Goal: Register for event/course

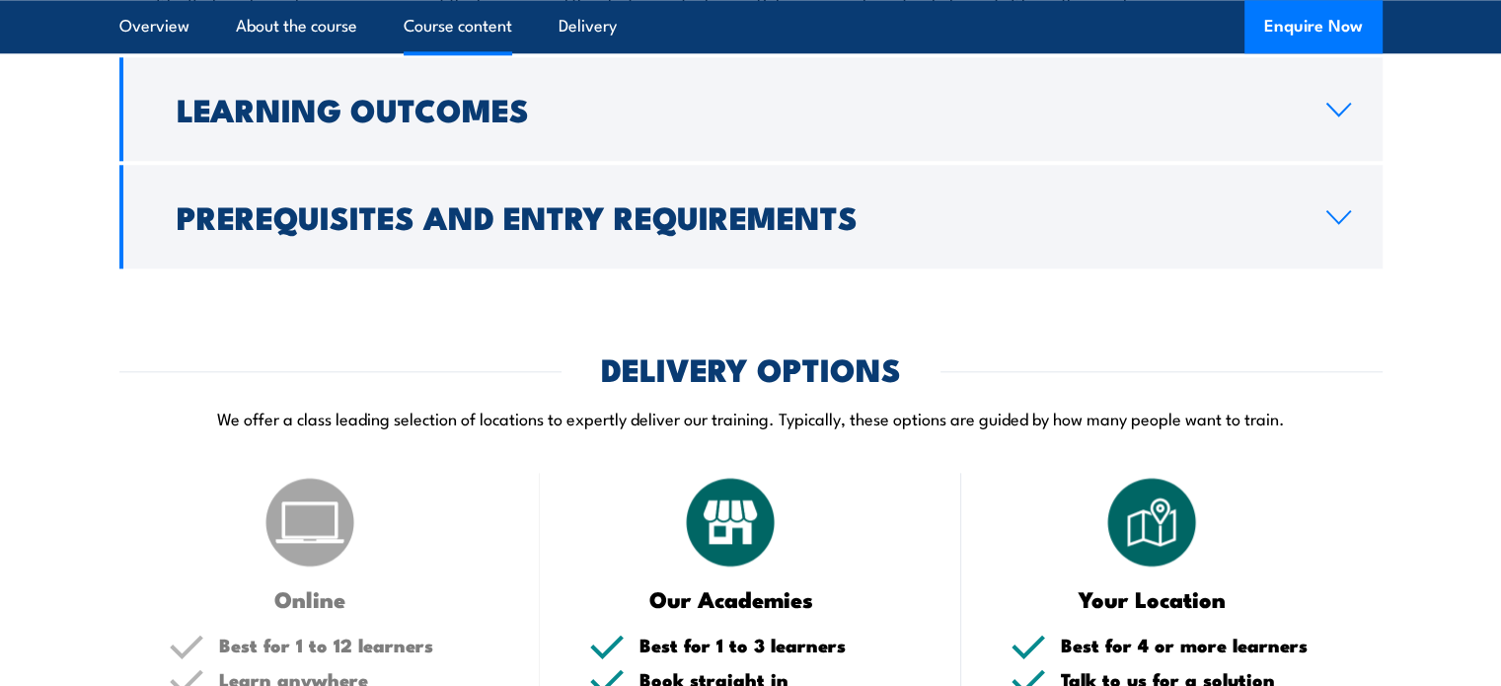
scroll to position [2217, 0]
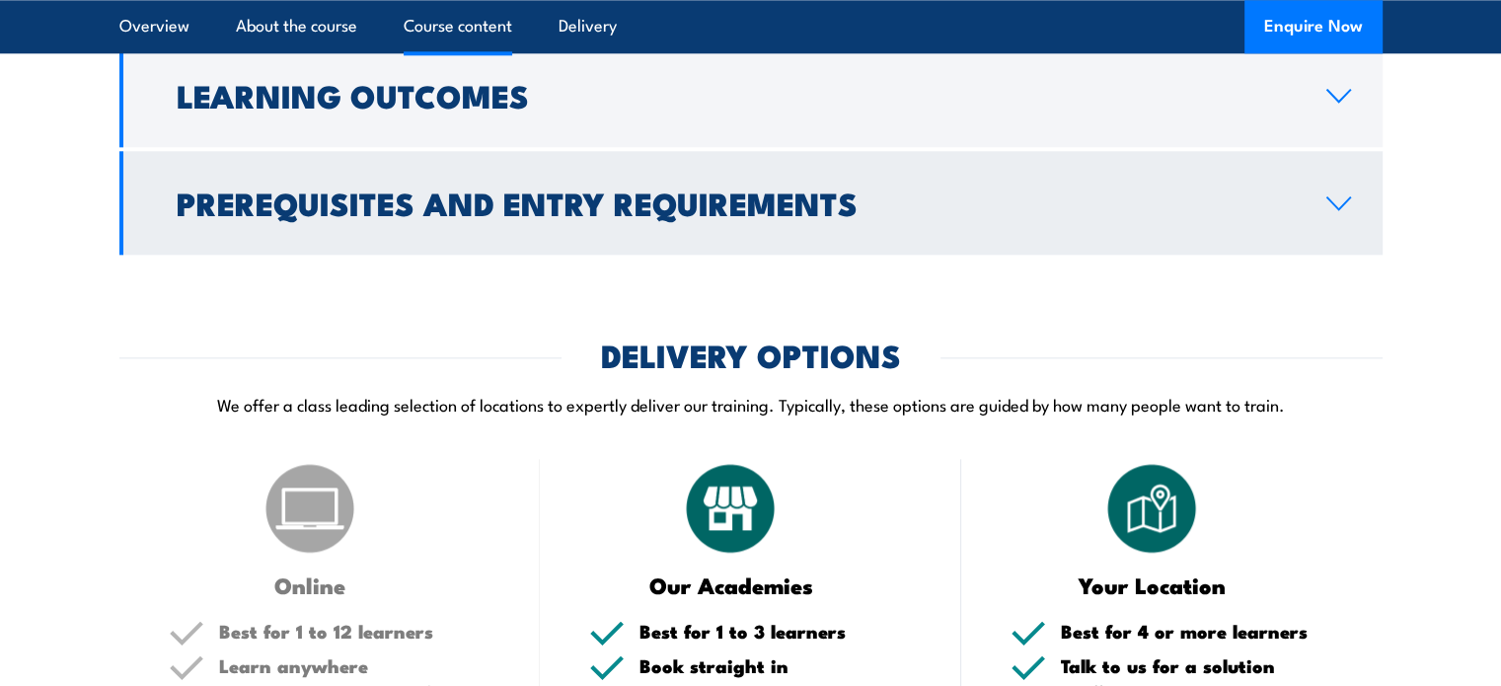
click at [1351, 251] on link "Prerequisites and Entry Requirements" at bounding box center [750, 203] width 1263 height 104
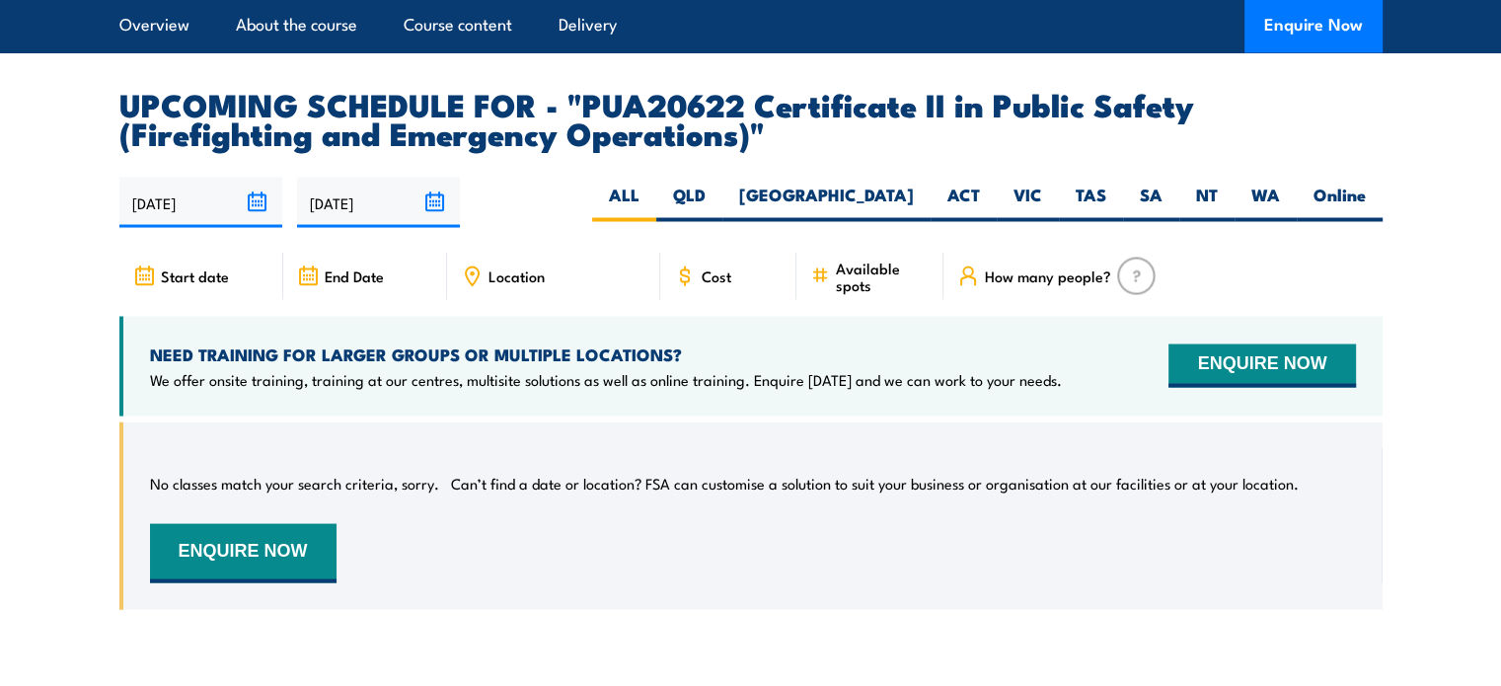
scroll to position [3620, 0]
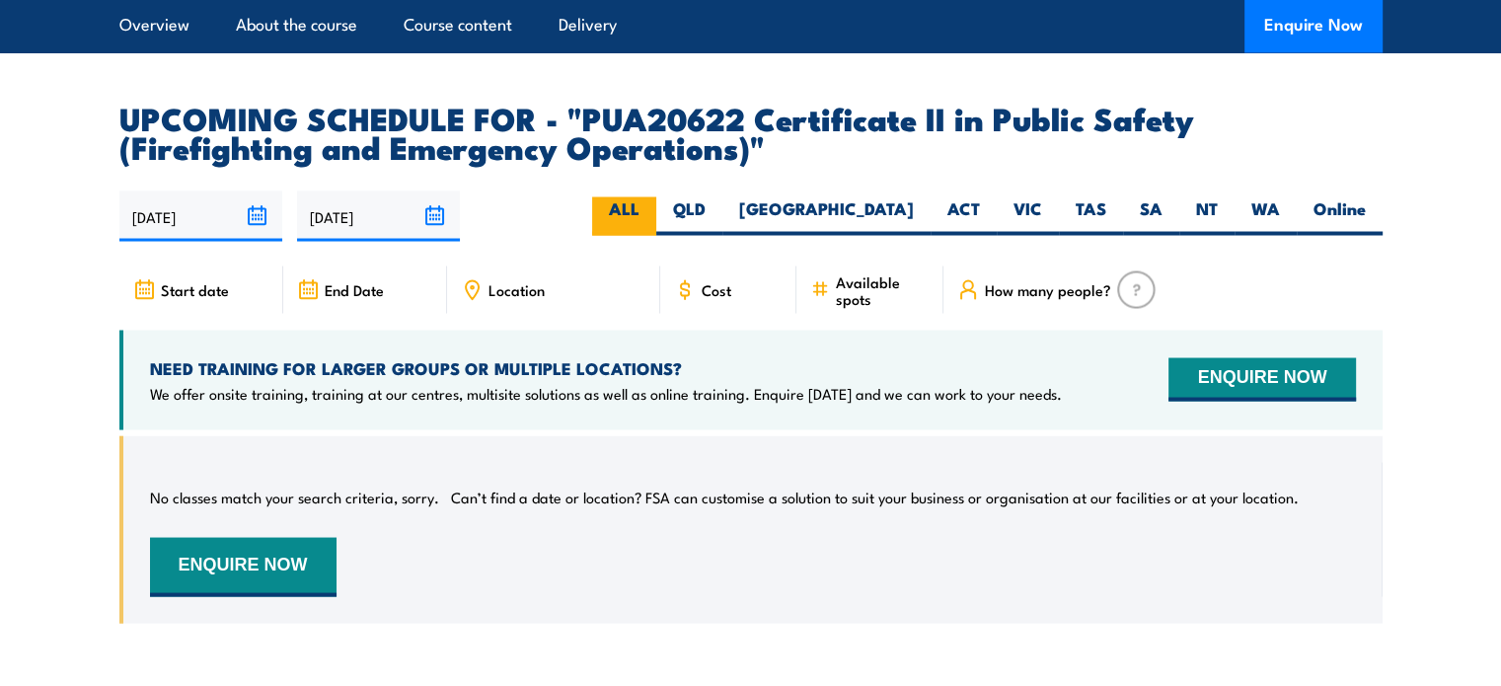
click at [656, 235] on label "ALL" at bounding box center [624, 215] width 64 height 38
click at [652, 209] on input "ALL" at bounding box center [646, 202] width 13 height 13
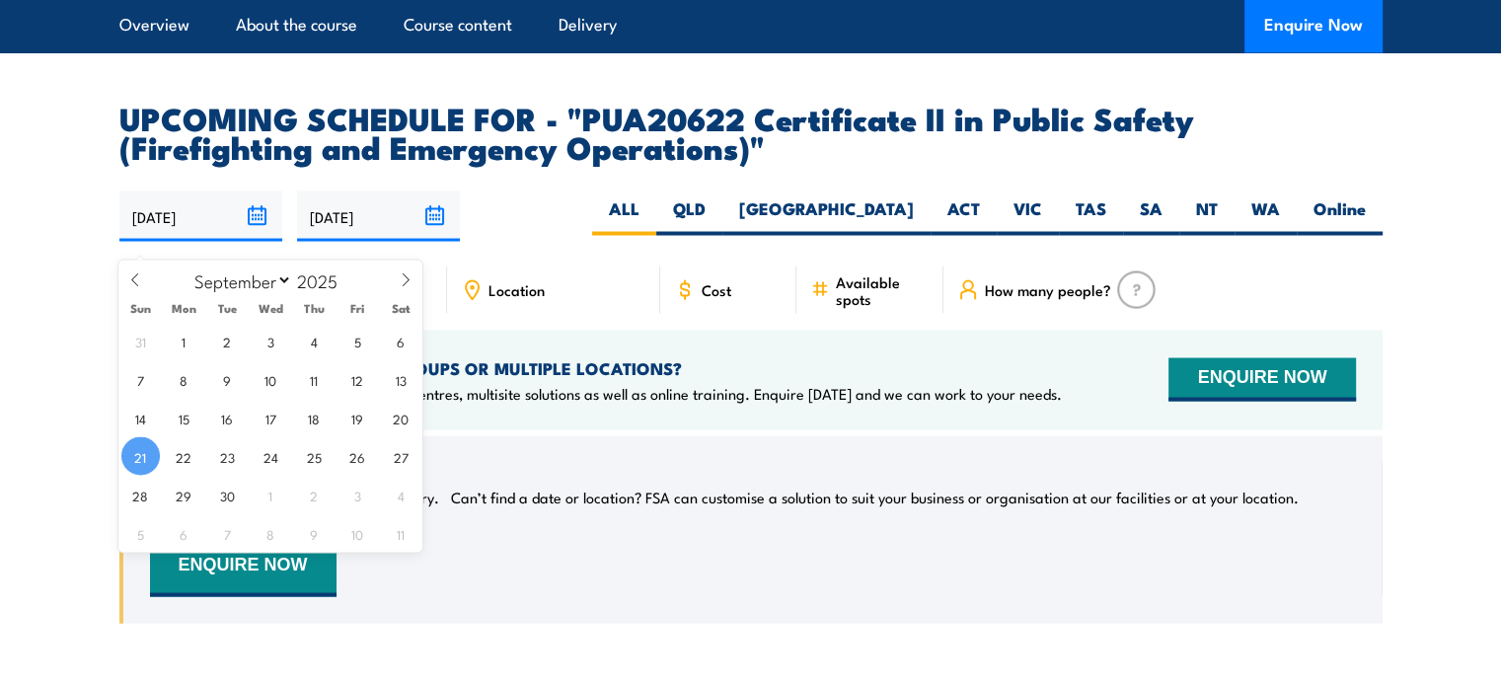
click at [181, 230] on input "[DATE]" at bounding box center [200, 215] width 163 height 50
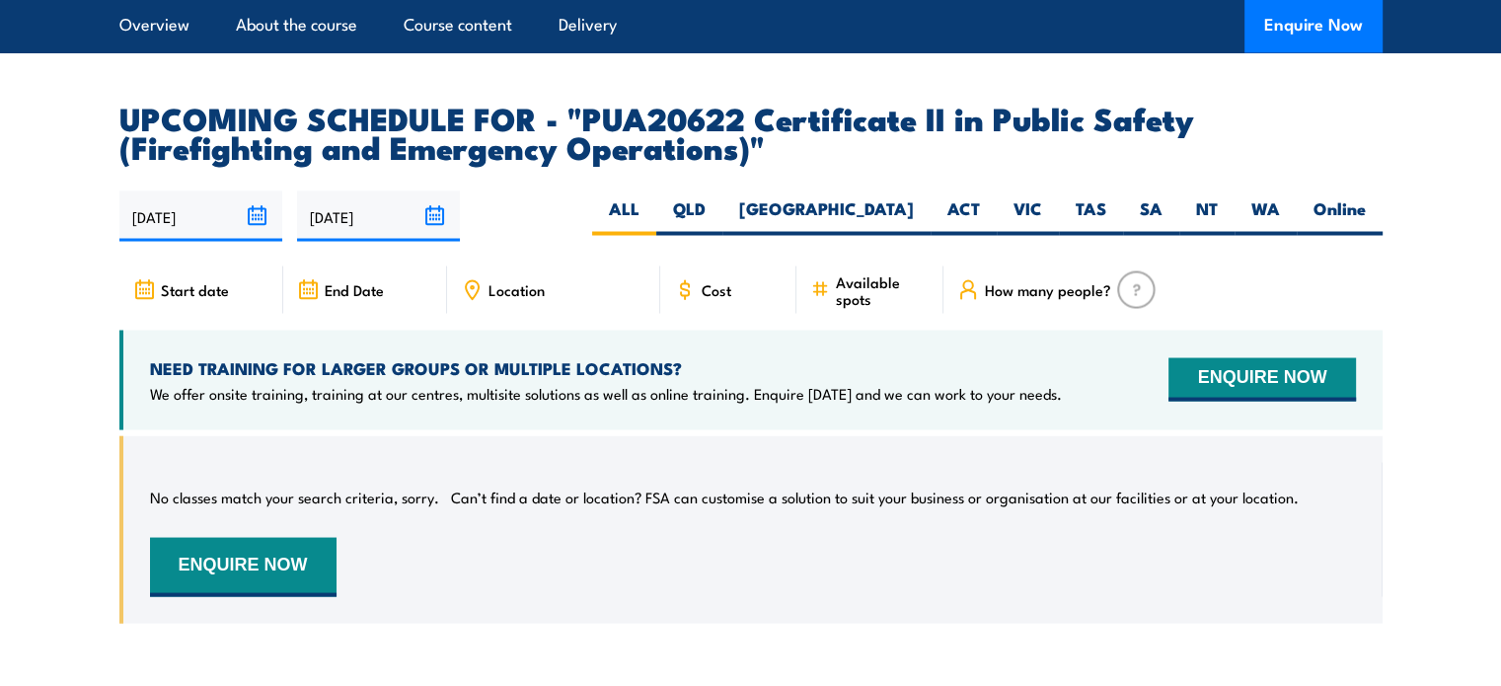
click at [509, 429] on div "NEED TRAINING FOR LARGER GROUPS OR MULTIPLE LOCATIONS? We offer onsite training…" at bounding box center [750, 380] width 1263 height 100
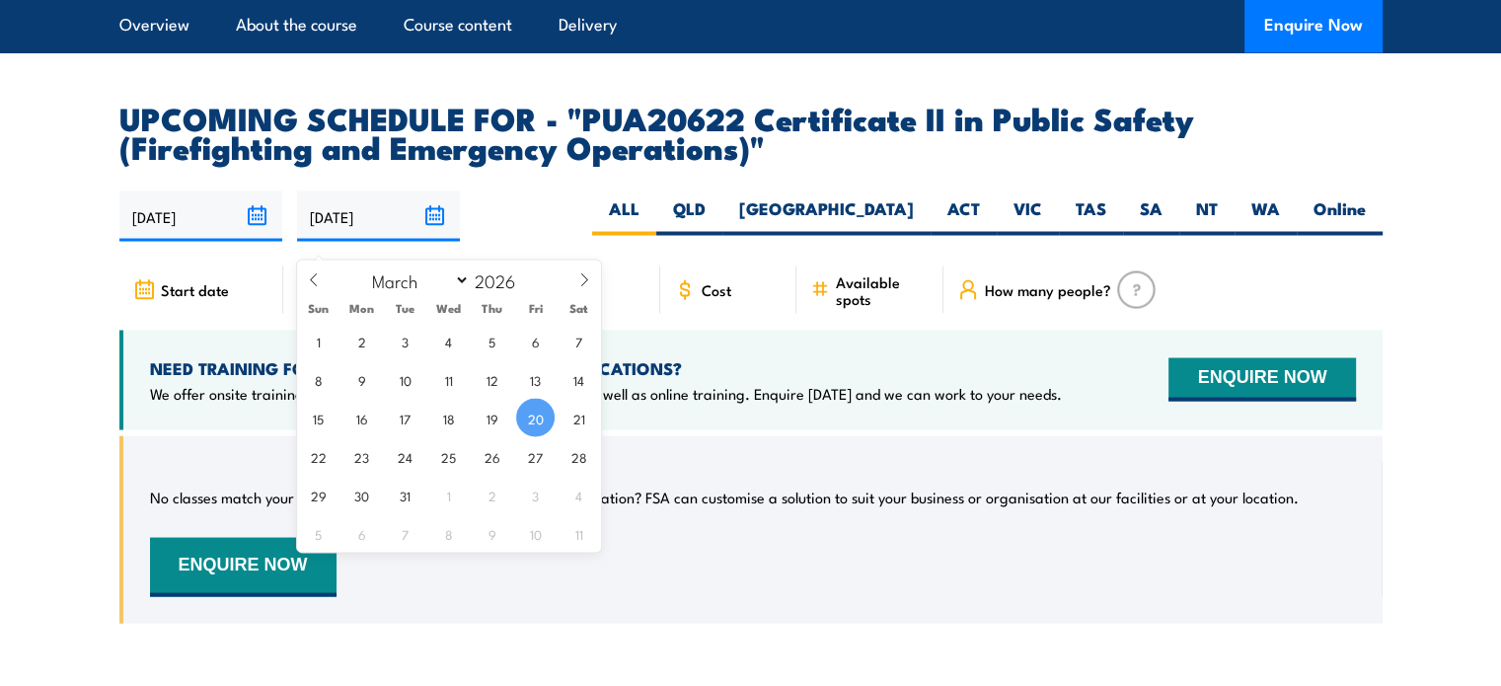
click at [368, 239] on input "20/03/2026" at bounding box center [378, 215] width 163 height 50
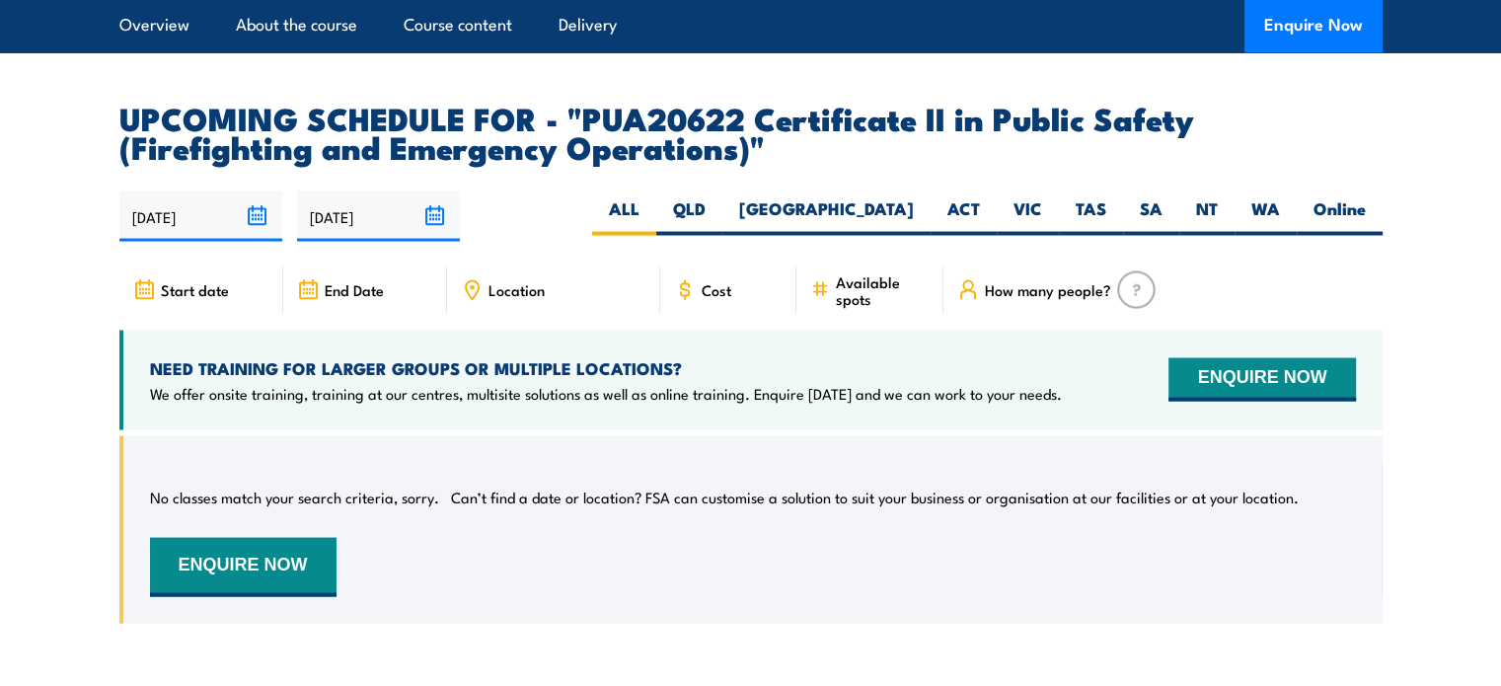
click at [884, 465] on div "No classes match your search criteria, sorry. Can’t find a date or location? FS…" at bounding box center [750, 529] width 1263 height 188
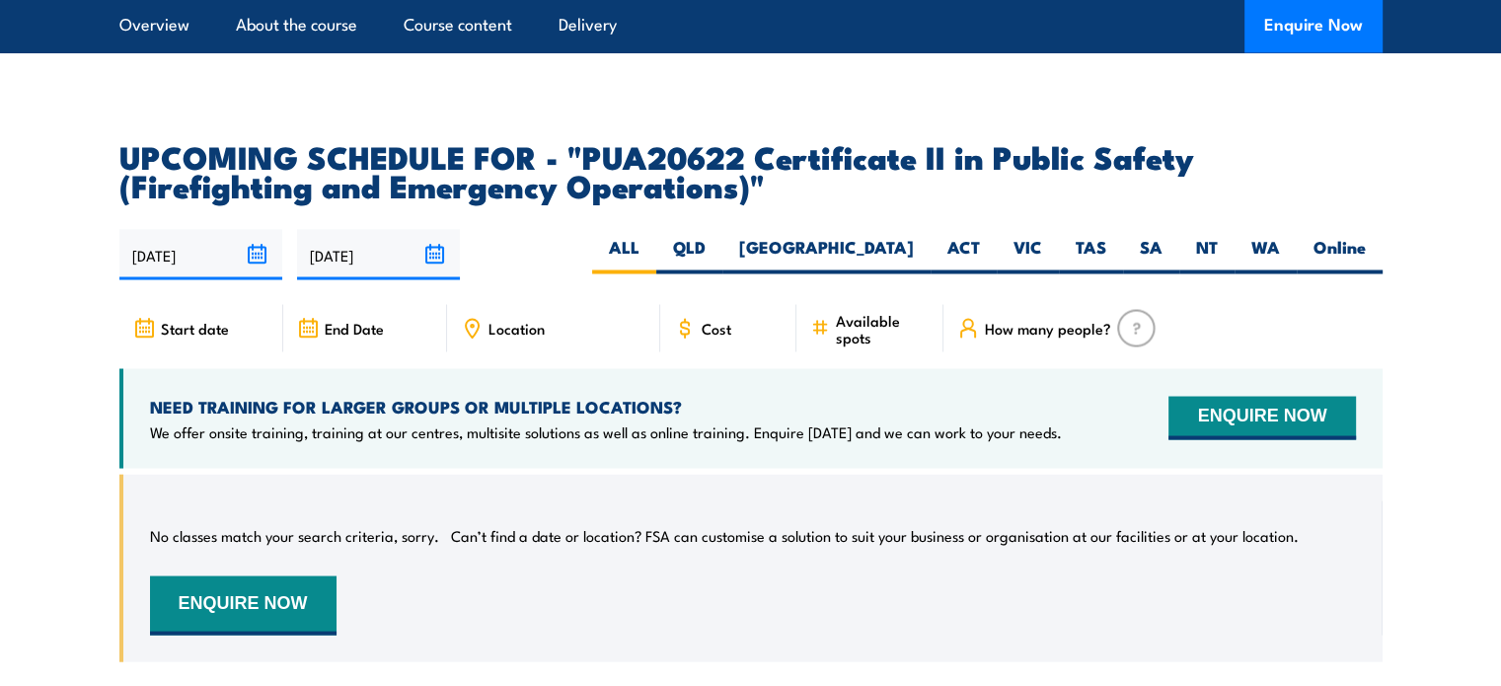
scroll to position [3589, 0]
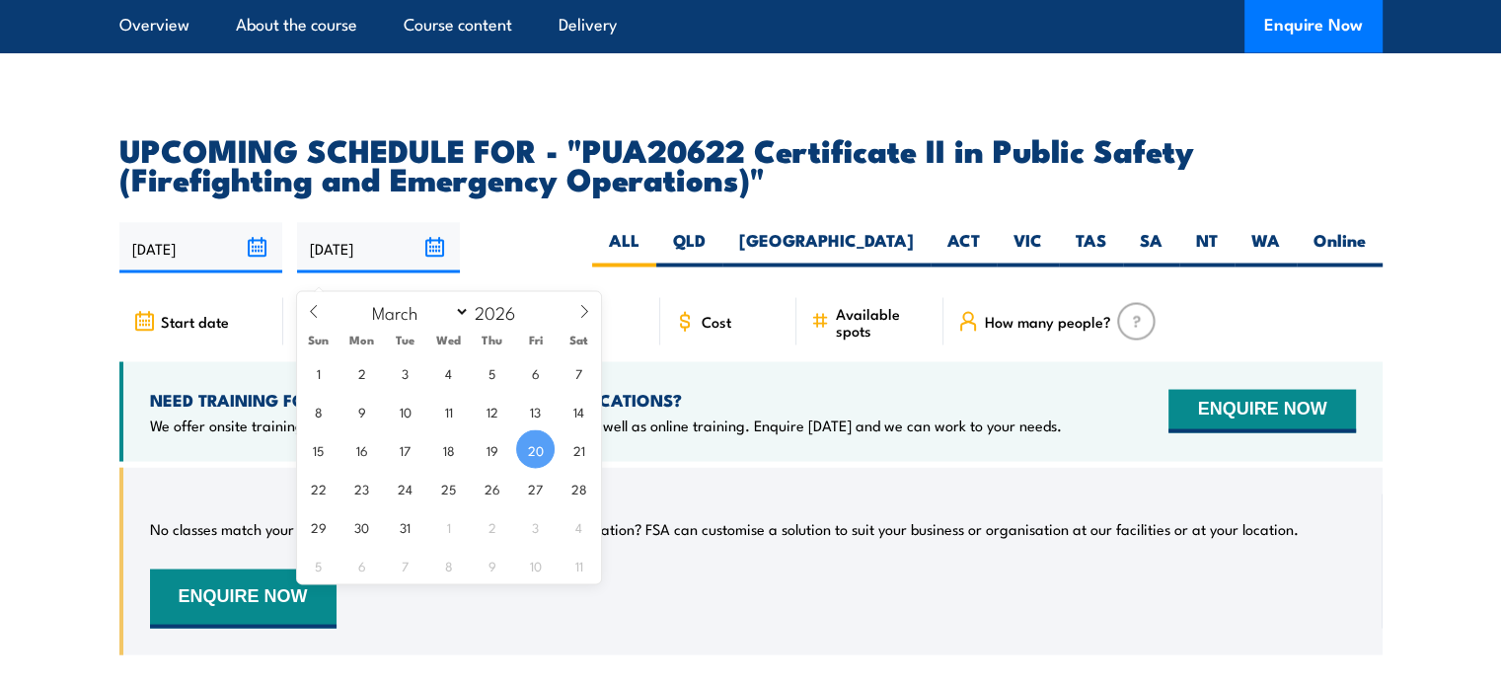
click at [429, 261] on input "20/03/2026" at bounding box center [378, 247] width 163 height 50
click at [580, 315] on icon at bounding box center [584, 311] width 14 height 14
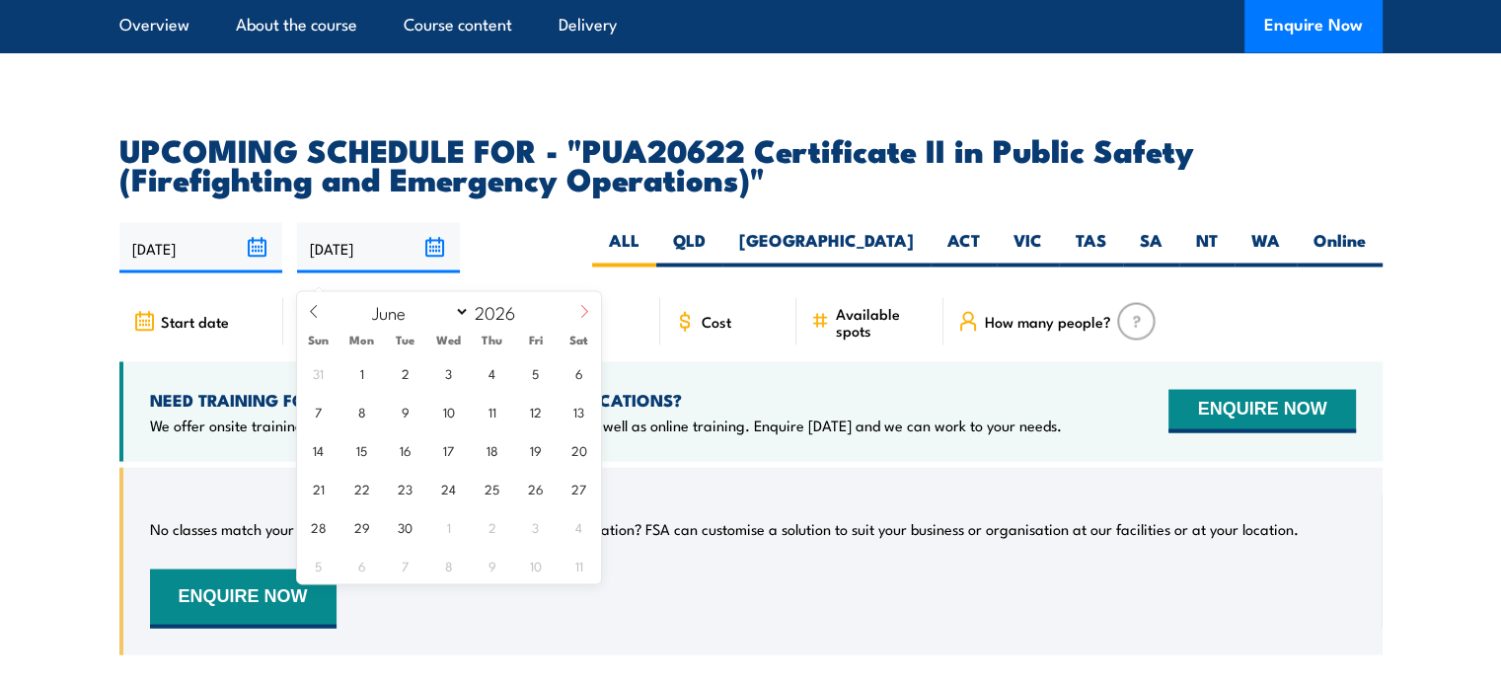
select select "6"
click at [533, 531] on span "31" at bounding box center [535, 525] width 38 height 38
type input "[DATE]"
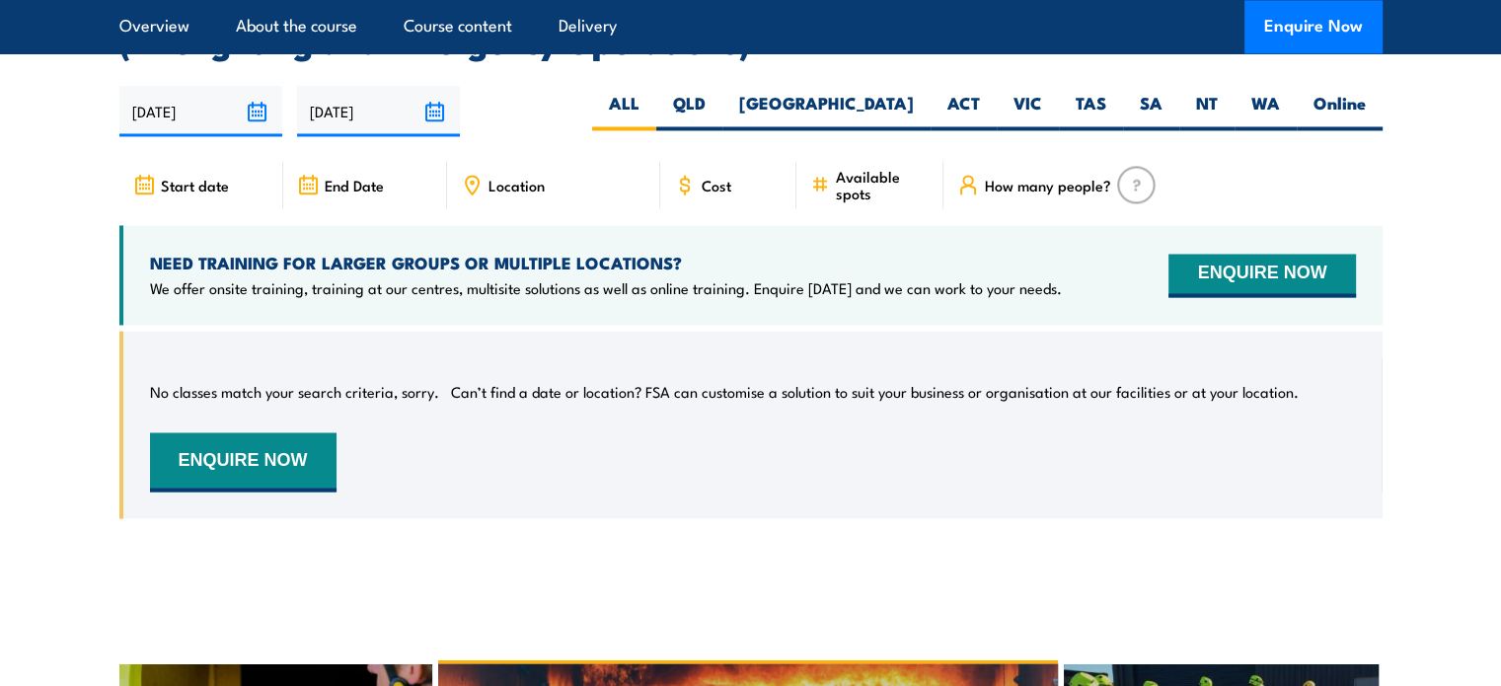
scroll to position [3364, 0]
